Goal: Information Seeking & Learning: Understand process/instructions

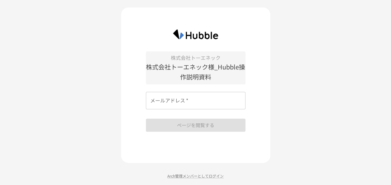
click at [196, 104] on input "メールアドレス   *" at bounding box center [196, 100] width 100 height 17
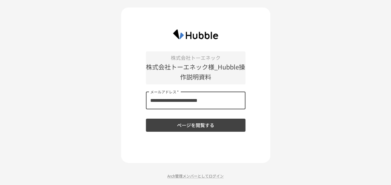
type input "**********"
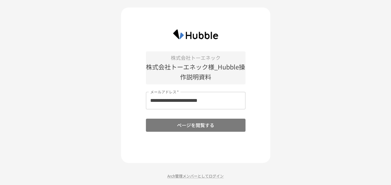
click at [200, 121] on button "ページを閲覧する" at bounding box center [196, 125] width 100 height 13
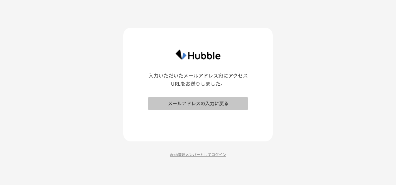
click at [209, 104] on button "メールアドレスの入力に戻る" at bounding box center [198, 103] width 100 height 13
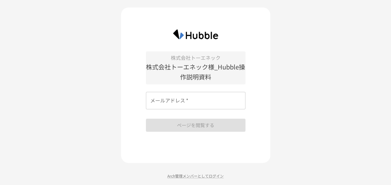
click at [196, 104] on input "メールアドレス   *" at bounding box center [196, 100] width 100 height 17
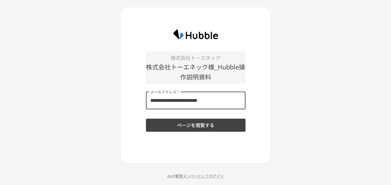
type input "**********"
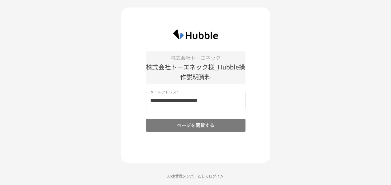
click at [199, 126] on button "ページを閲覧する" at bounding box center [196, 125] width 100 height 13
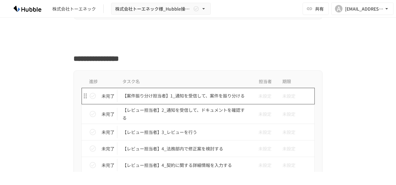
scroll to position [280, 0]
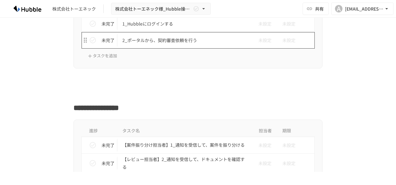
click at [181, 43] on p "2_ポータルから、契約審査依頼を行う" at bounding box center [184, 40] width 125 height 8
click at [177, 40] on p "2_ポータルから、契約審査依頼を行う" at bounding box center [184, 40] width 125 height 8
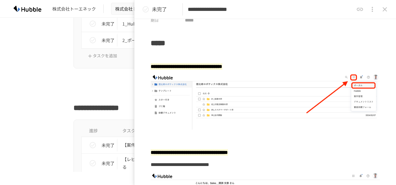
scroll to position [62, 0]
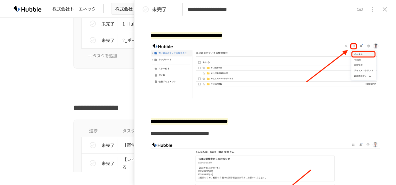
click at [111, 85] on div at bounding box center [197, 81] width 249 height 12
click at [116, 84] on div at bounding box center [197, 81] width 249 height 12
click at [382, 6] on icon "close drawer" at bounding box center [384, 9] width 7 height 7
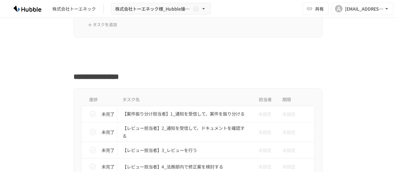
scroll to position [343, 0]
